Goal: Transaction & Acquisition: Purchase product/service

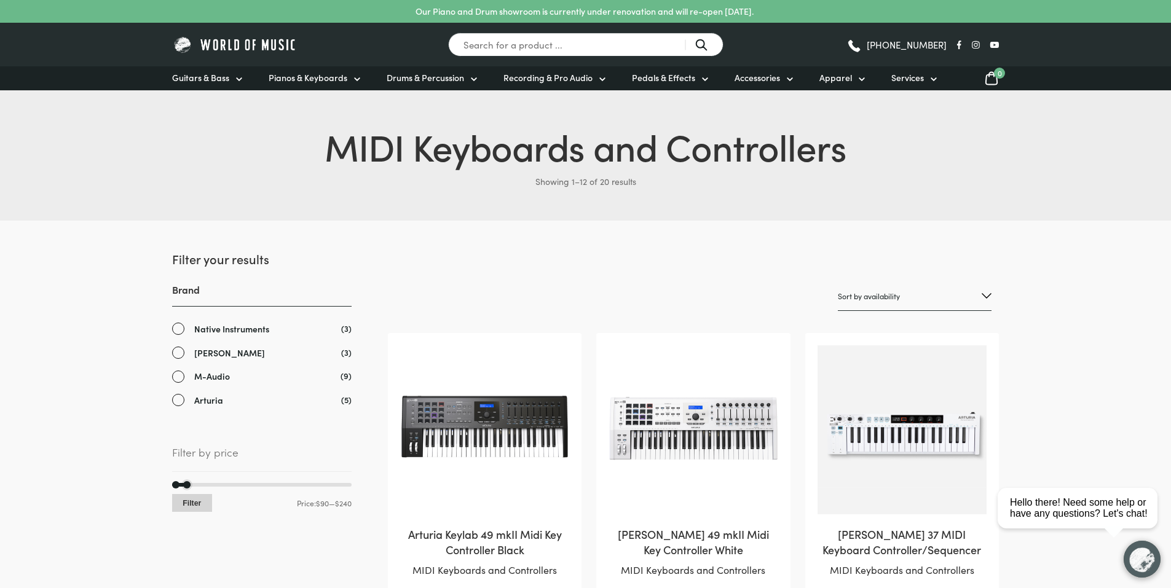
drag, startPoint x: 349, startPoint y: 487, endPoint x: 191, endPoint y: 502, distance: 158.6
click at [191, 502] on div "Min price 90 Max price 240 Filter Price: $90 — $240" at bounding box center [261, 498] width 179 height 30
click at [946, 294] on select "Sort by popularity Sort by average rating Sort by latest Sort by price: low to …" at bounding box center [915, 296] width 154 height 29
select select "price"
click at [838, 282] on select "Sort by popularity Sort by average rating Sort by latest Sort by price: low to …" at bounding box center [915, 296] width 154 height 29
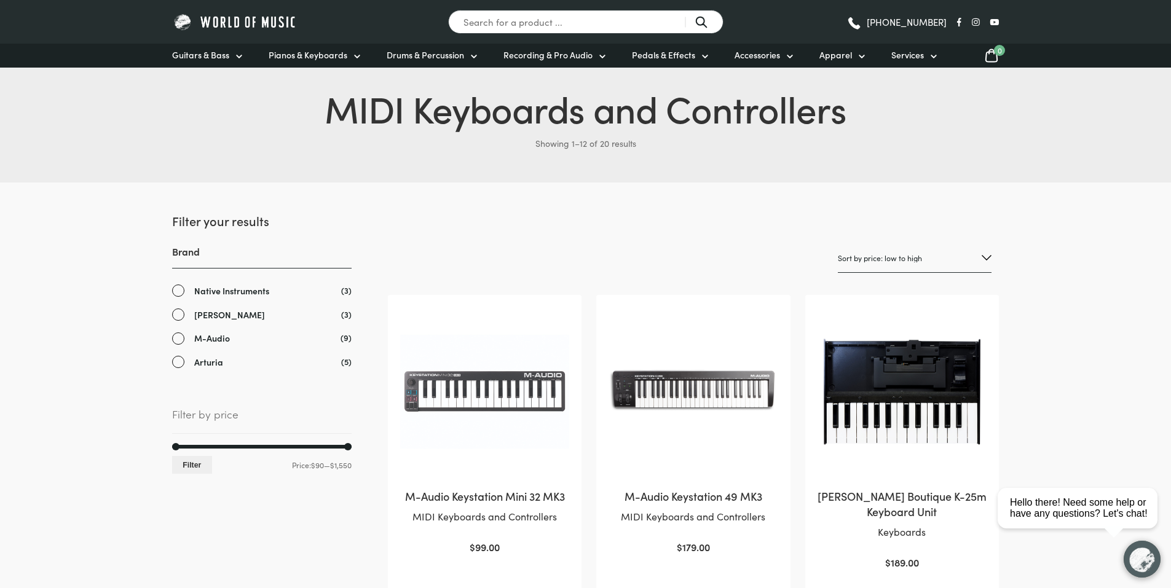
scroll to position [184, 0]
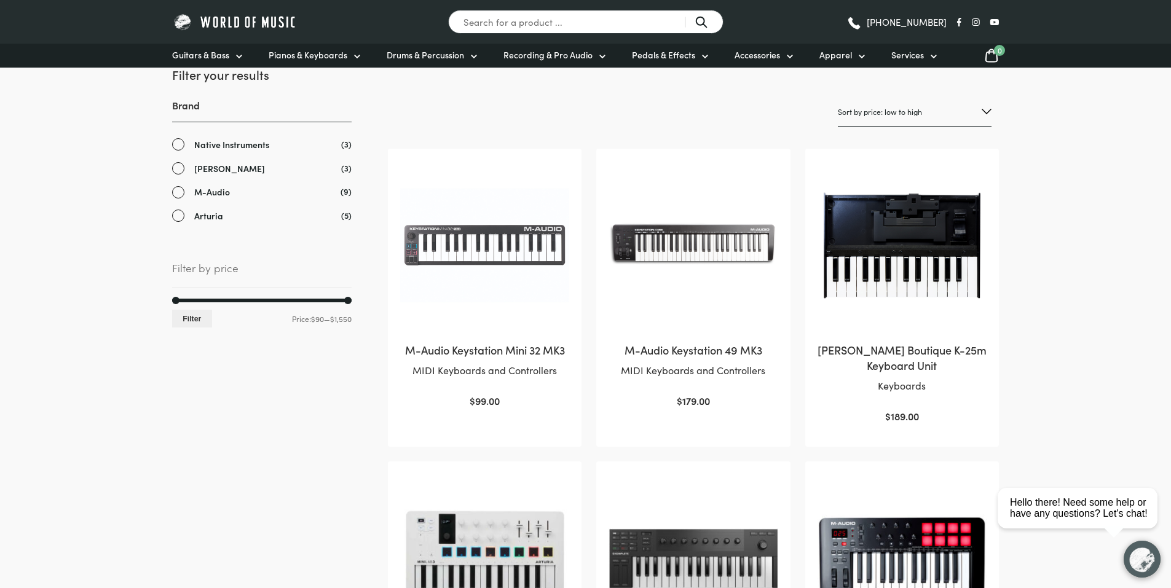
click at [645, 248] on img at bounding box center [692, 245] width 169 height 169
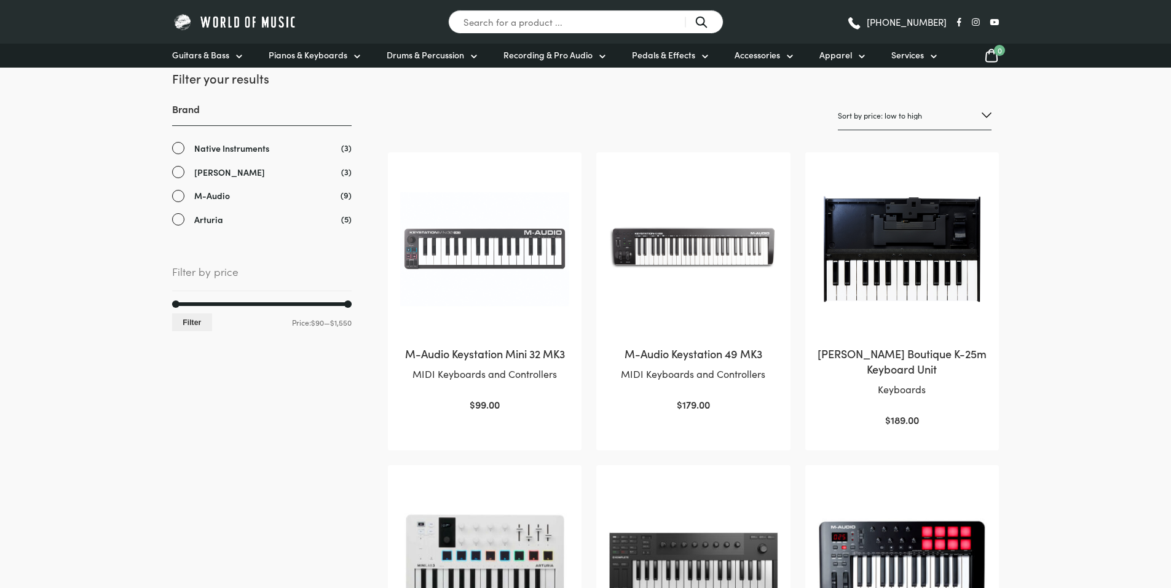
click at [489, 254] on img at bounding box center [484, 249] width 169 height 169
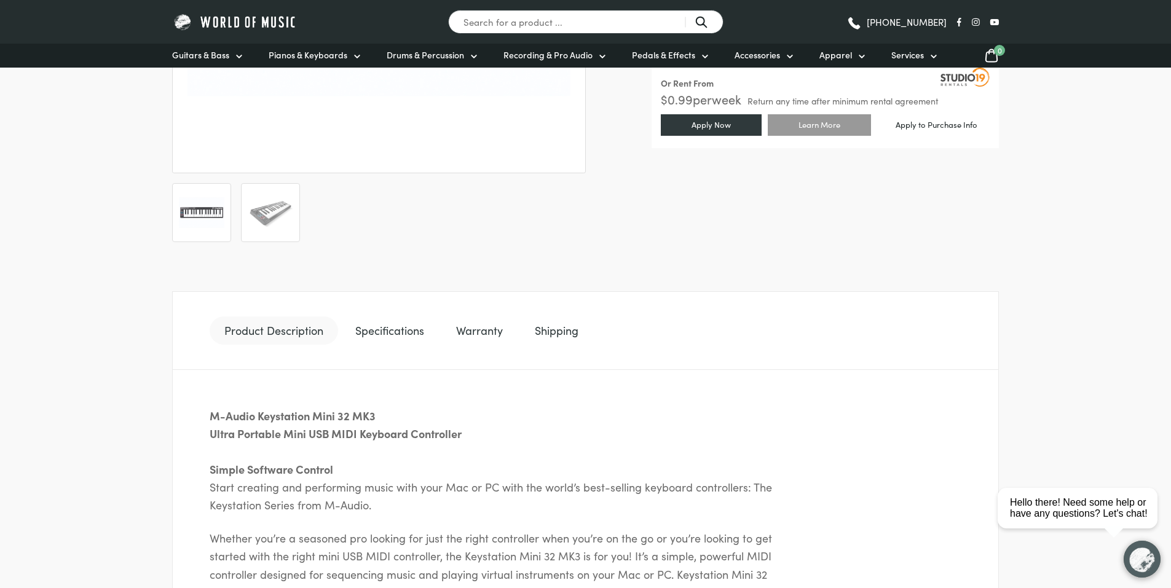
scroll to position [492, 0]
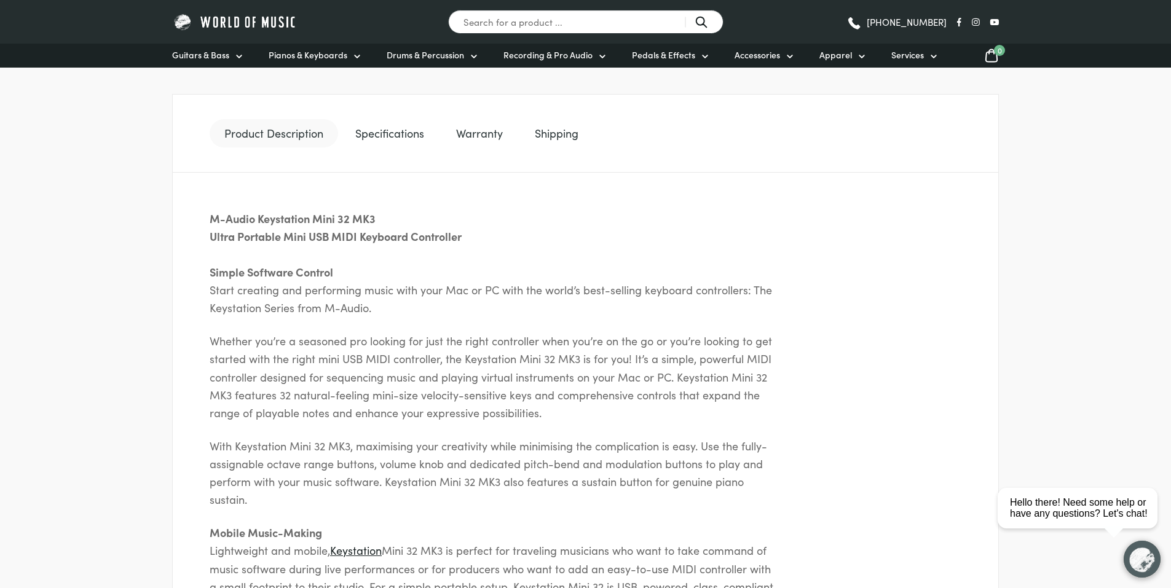
drag, startPoint x: 85, startPoint y: 267, endPoint x: 95, endPoint y: 168, distance: 99.4
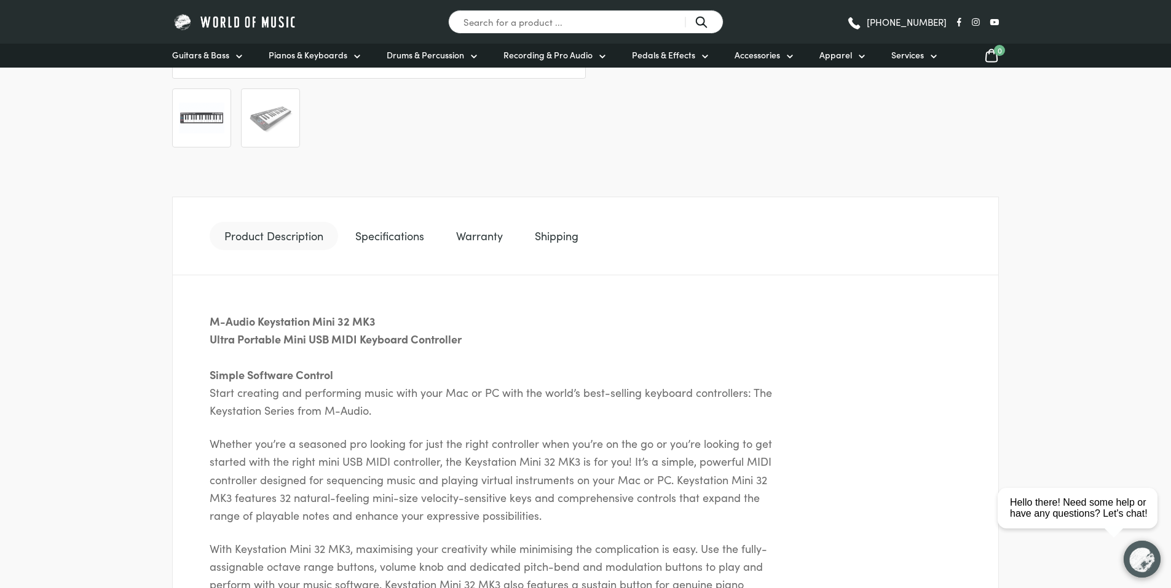
click at [403, 235] on link "Specifications" at bounding box center [389, 236] width 98 height 28
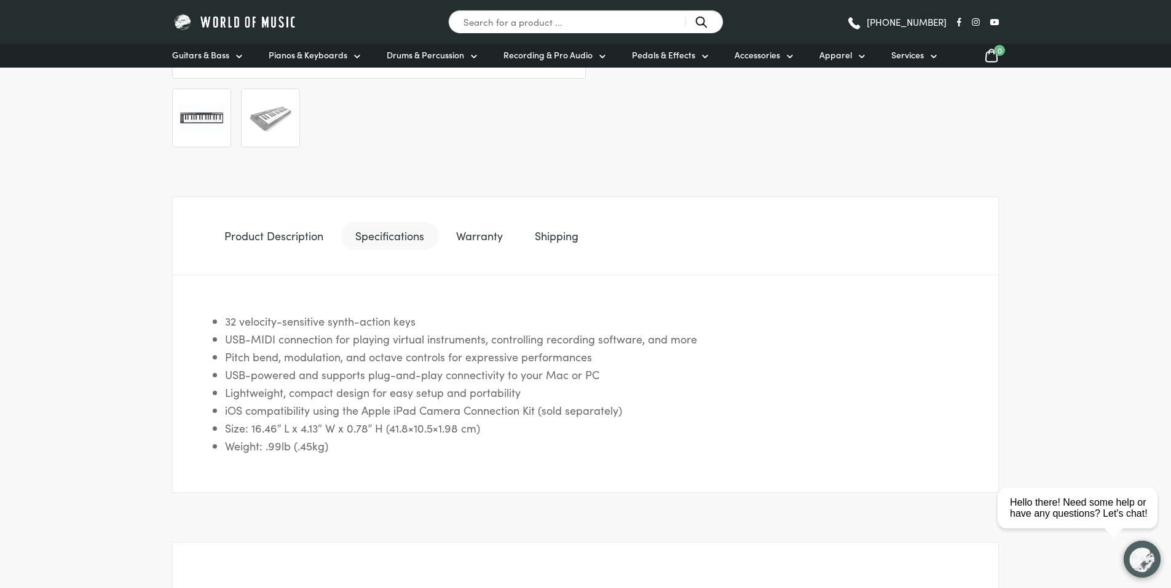
click at [553, 235] on link "Shipping" at bounding box center [556, 236] width 73 height 28
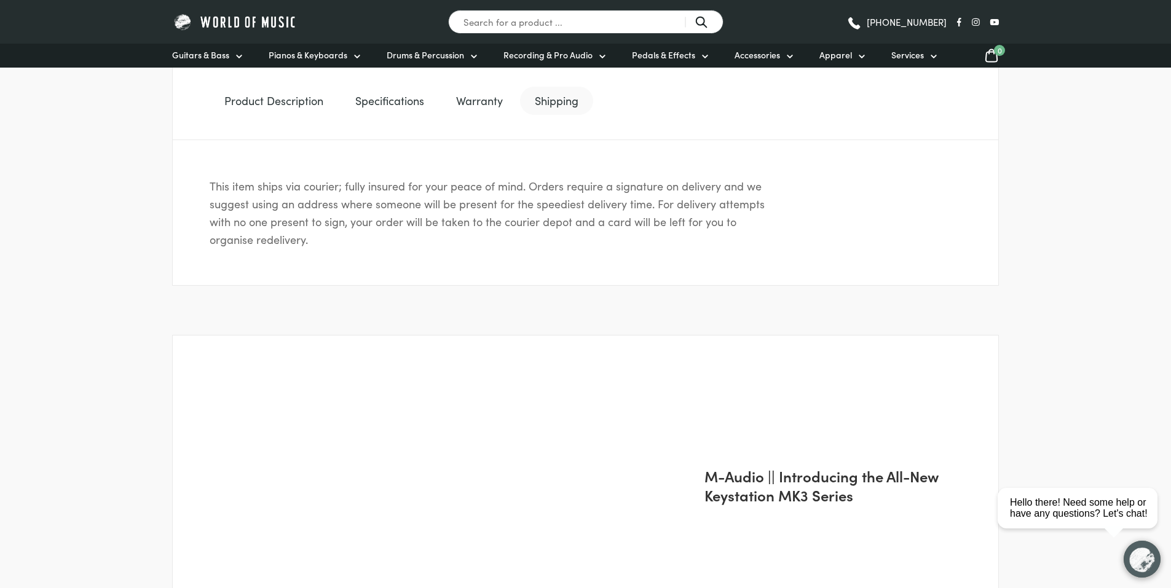
scroll to position [651, 0]
